Goal: Use online tool/utility: Use online tool/utility

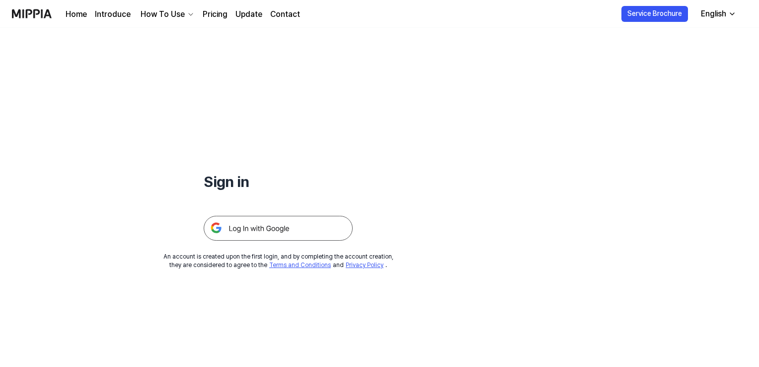
click at [336, 225] on img at bounding box center [278, 228] width 149 height 25
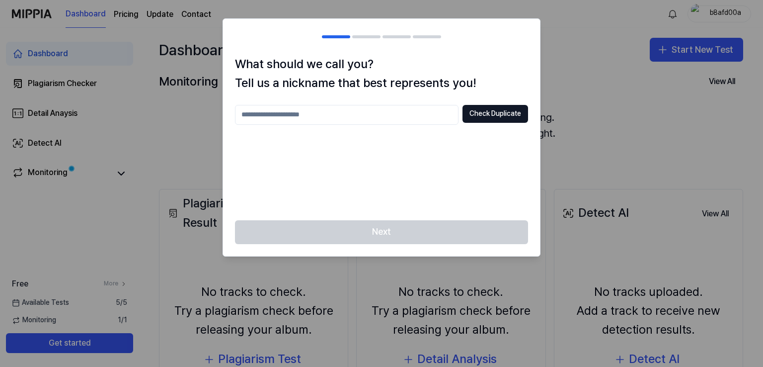
click at [347, 120] on input "text" at bounding box center [347, 115] width 224 height 20
type input "*"
type input "********"
click at [491, 112] on button "Check Duplicate" at bounding box center [496, 114] width 66 height 18
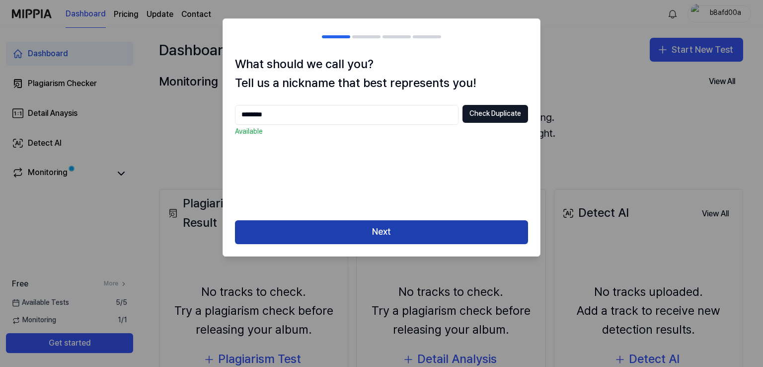
click at [370, 230] on button "Next" at bounding box center [381, 232] width 293 height 24
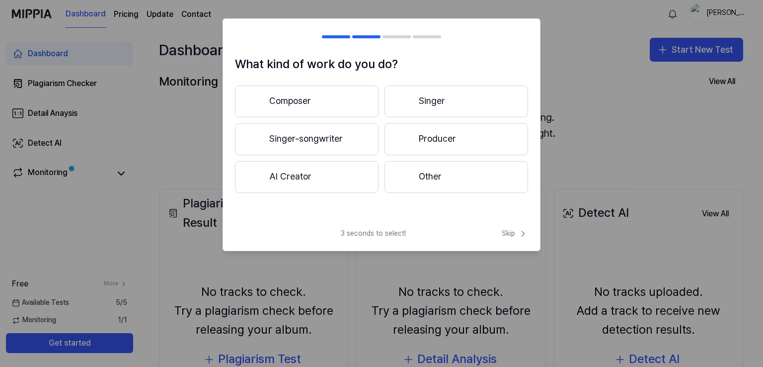
click at [412, 108] on button "Singer" at bounding box center [457, 101] width 144 height 32
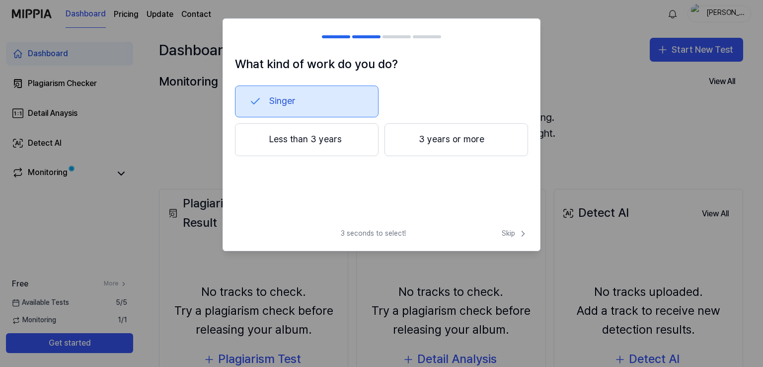
click at [330, 151] on button "Less than 3 years" at bounding box center [307, 139] width 144 height 33
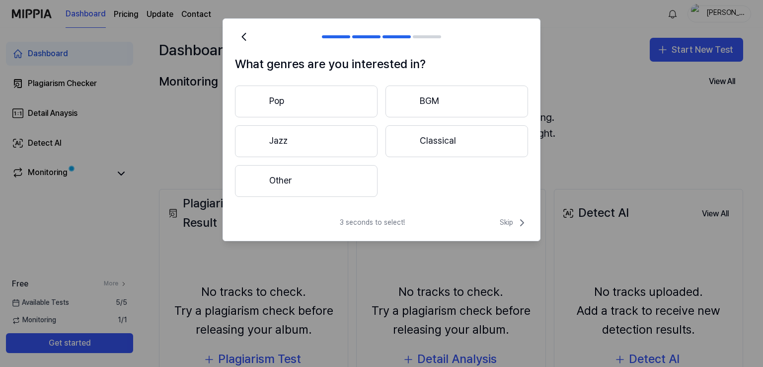
click at [339, 188] on button "Other" at bounding box center [306, 181] width 143 height 32
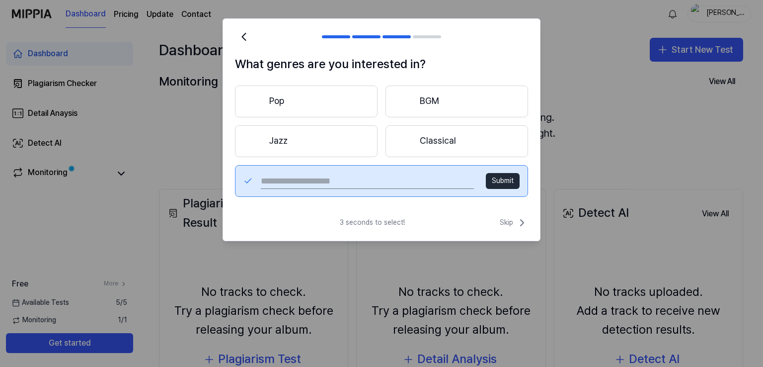
click at [392, 175] on input "text" at bounding box center [367, 181] width 213 height 16
type input "***"
click at [514, 185] on button "Submit" at bounding box center [503, 181] width 34 height 16
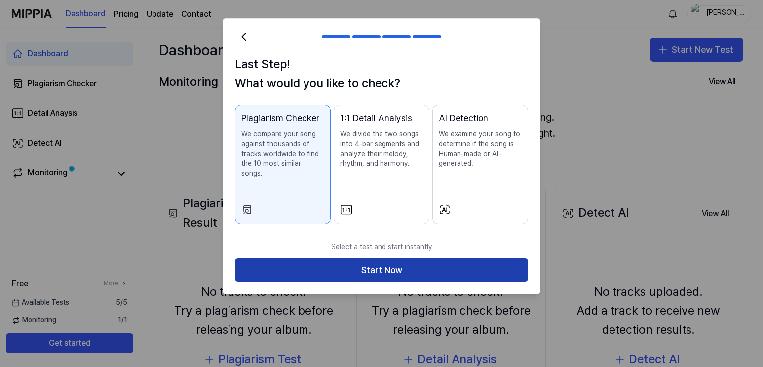
click at [452, 263] on button "Start Now" at bounding box center [381, 270] width 293 height 24
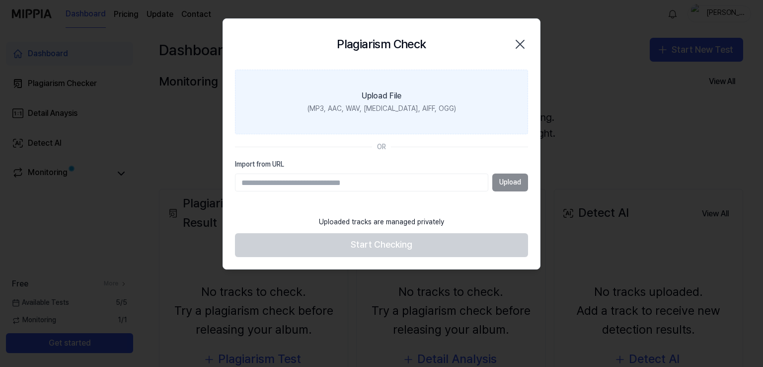
click at [396, 133] on label "Upload File (MP3, AAC, WAV, [MEDICAL_DATA], AIFF, OGG)" at bounding box center [381, 102] width 293 height 65
click at [0, 0] on input "Upload File (MP3, AAC, WAV, [MEDICAL_DATA], AIFF, OGG)" at bounding box center [0, 0] width 0 height 0
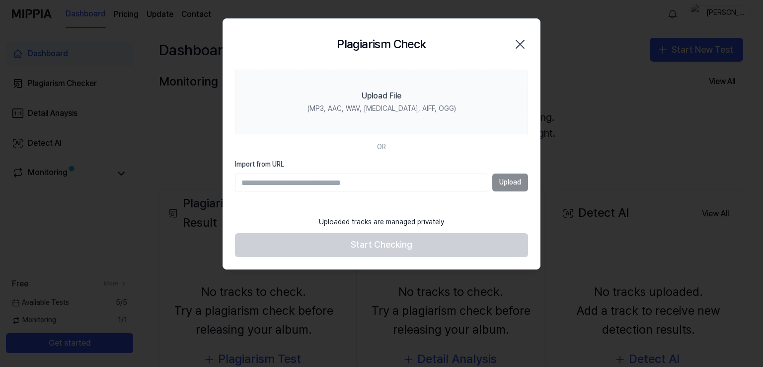
click at [525, 45] on icon "button" at bounding box center [520, 44] width 16 height 16
